Goal: Information Seeking & Learning: Learn about a topic

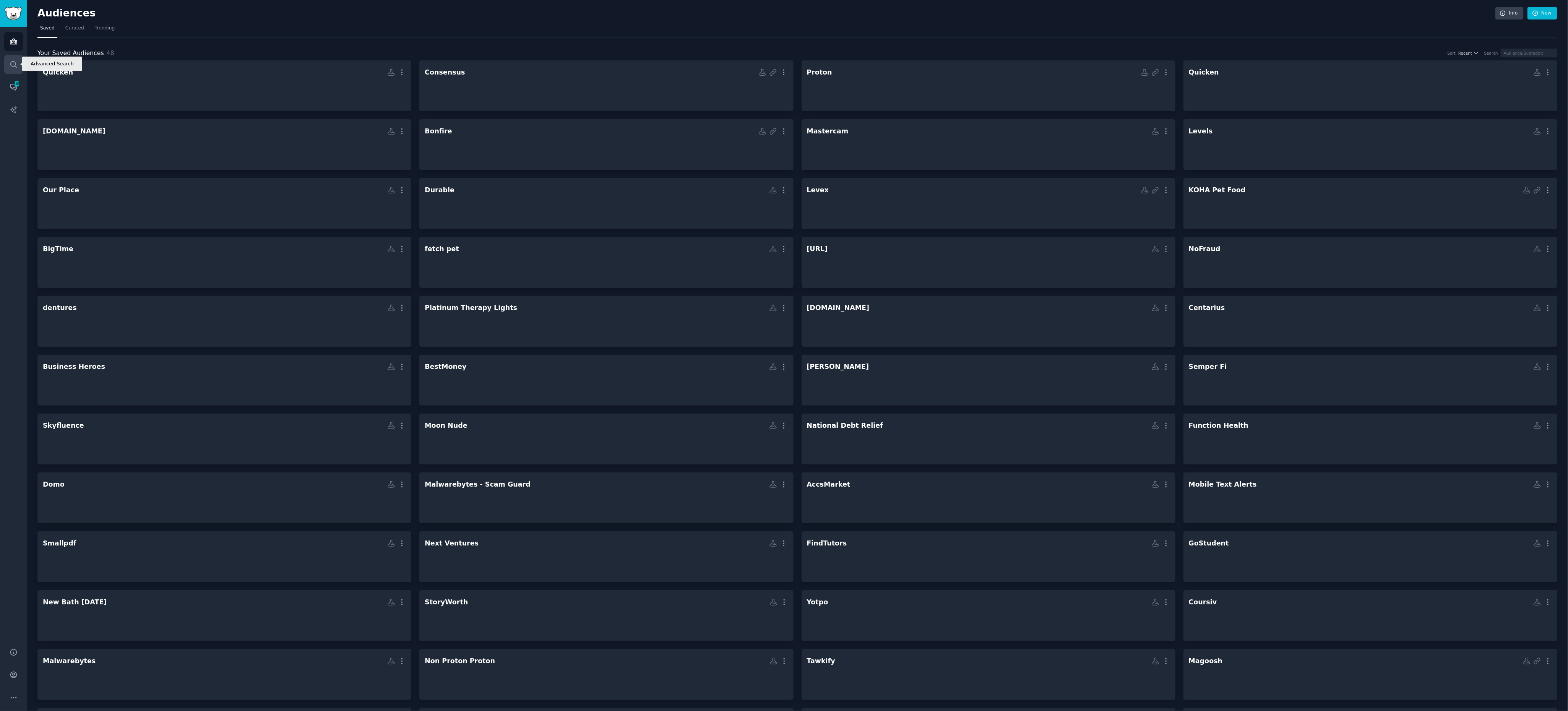
click at [12, 60] on icon "Sidebar" at bounding box center [13, 64] width 8 height 8
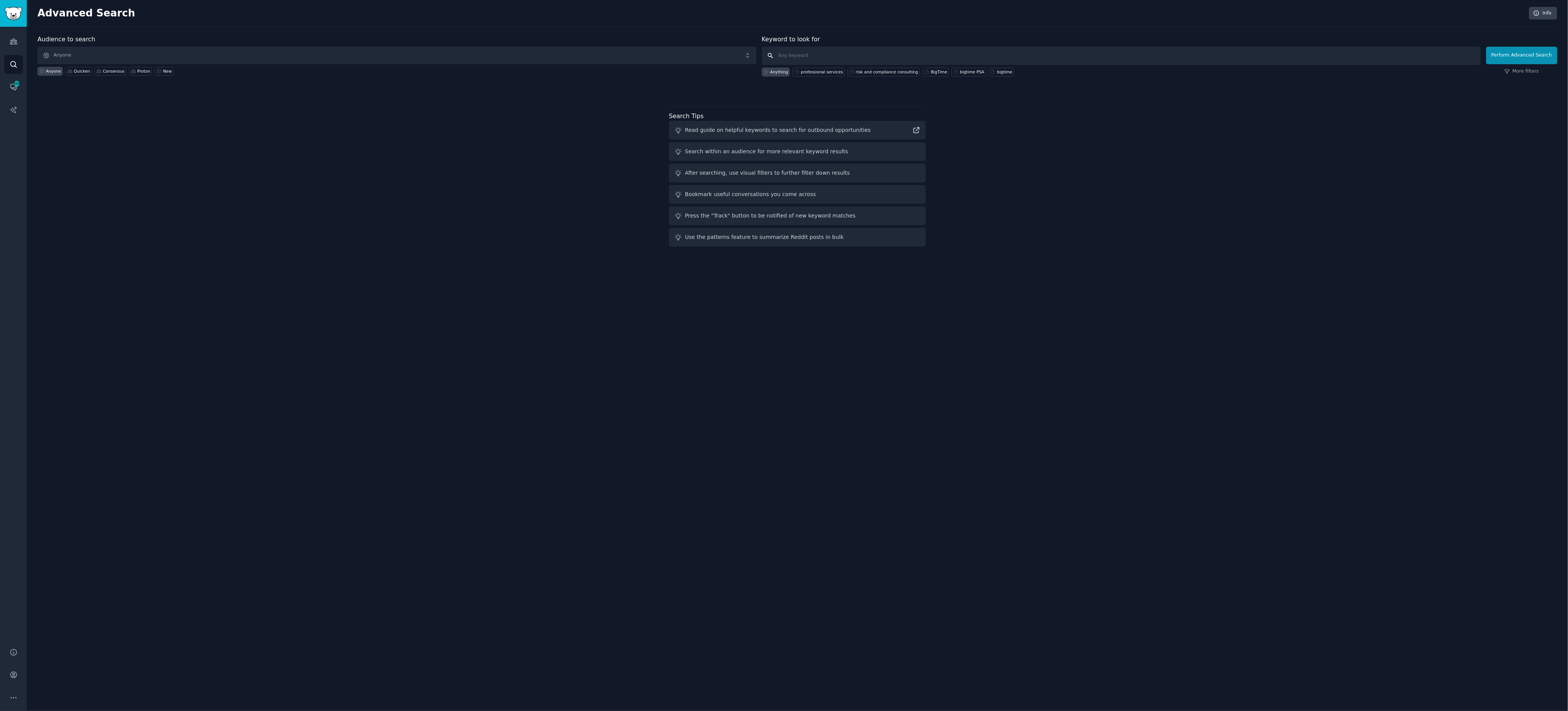
click at [842, 59] on input "text" at bounding box center [1121, 56] width 719 height 18
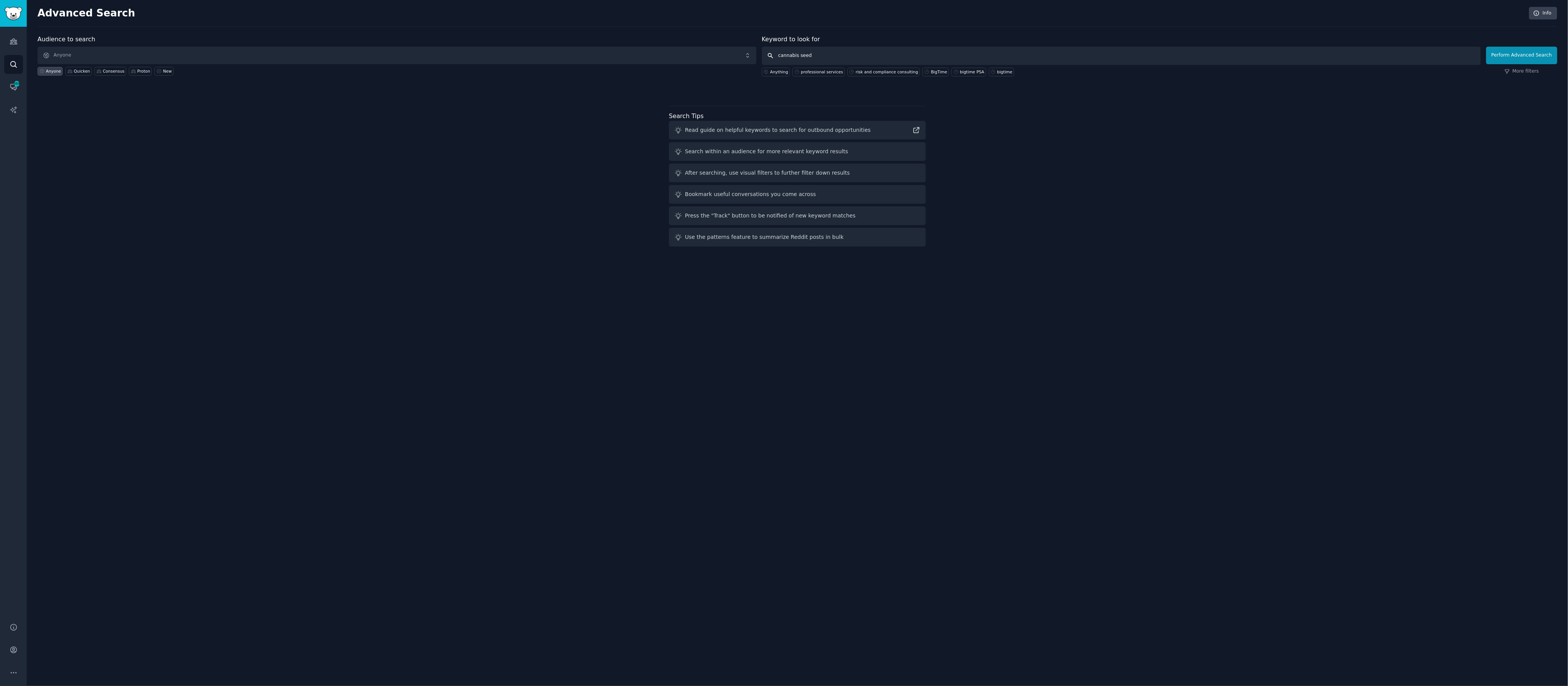
type input "cannabis seeds"
click button "Perform Advanced Search" at bounding box center [1522, 55] width 71 height 18
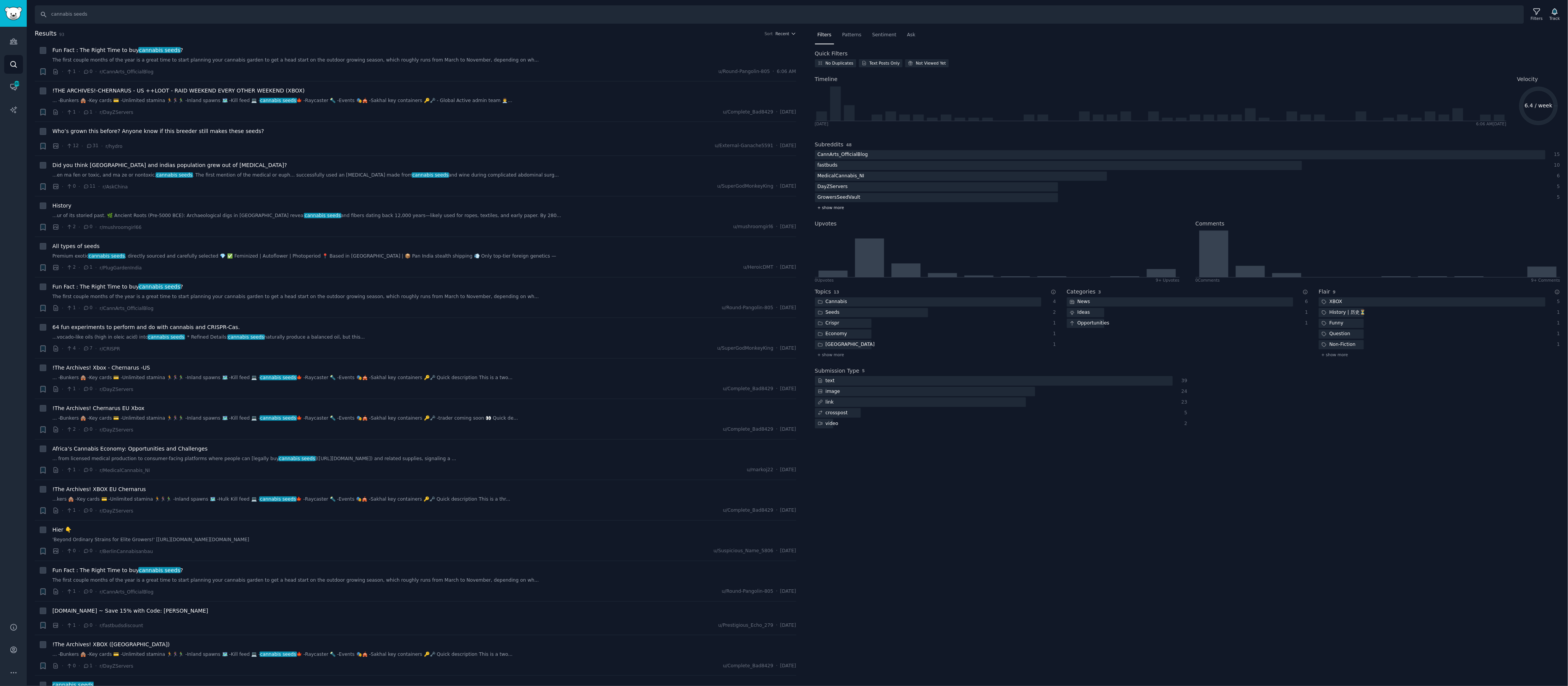
click at [837, 209] on span "+ show more" at bounding box center [831, 208] width 27 height 5
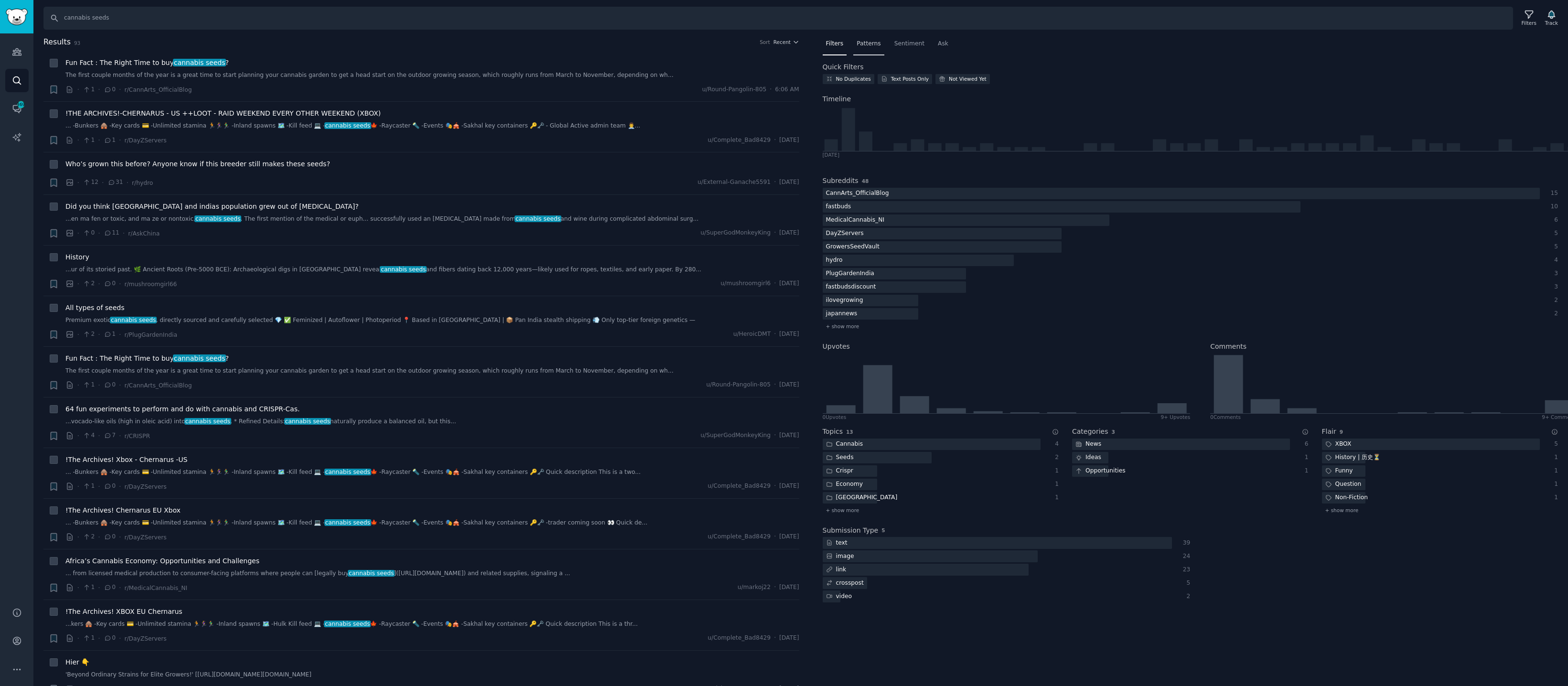
click at [875, 42] on span "Patterns" at bounding box center [868, 43] width 24 height 8
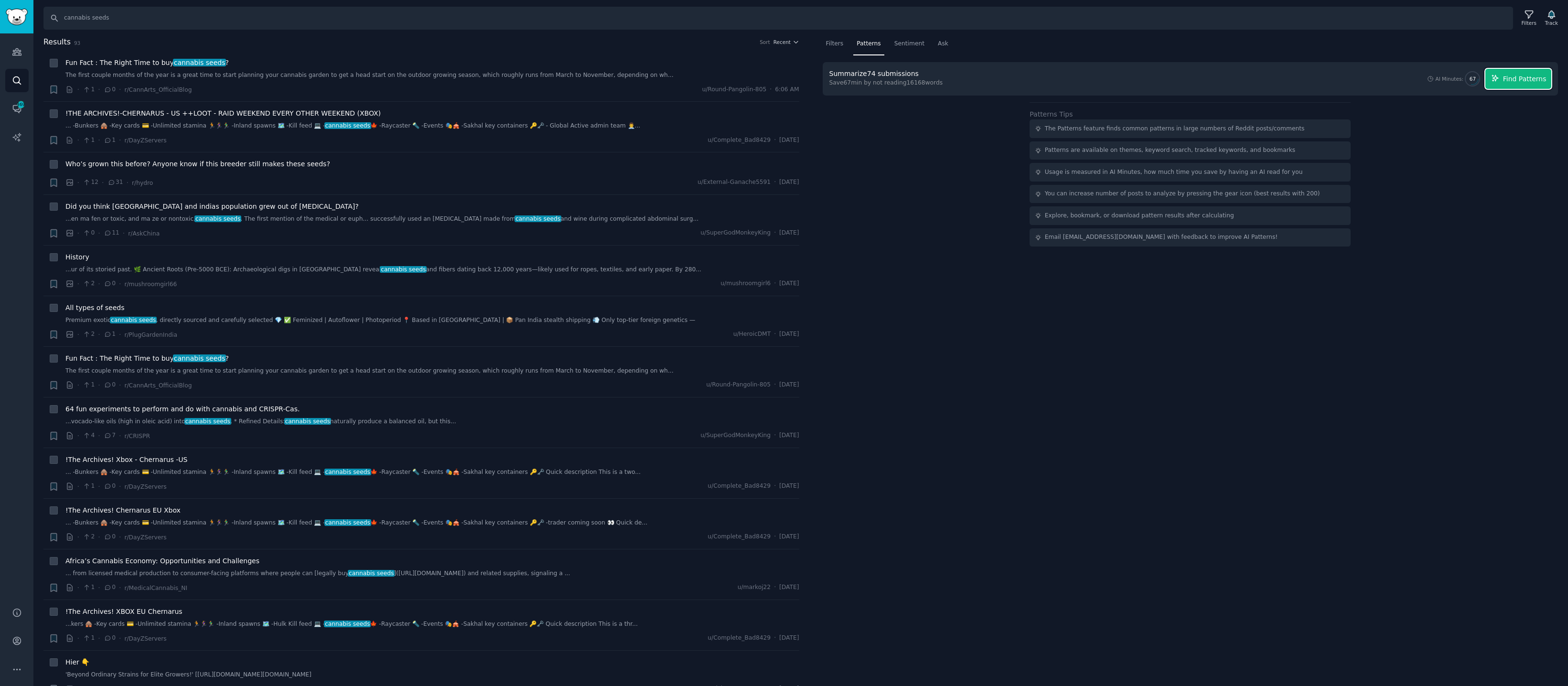
click at [1534, 78] on span "Find Patterns" at bounding box center [1525, 78] width 43 height 10
